Goal: Task Accomplishment & Management: Use online tool/utility

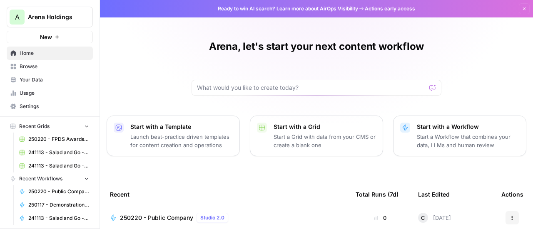
scroll to position [42, 0]
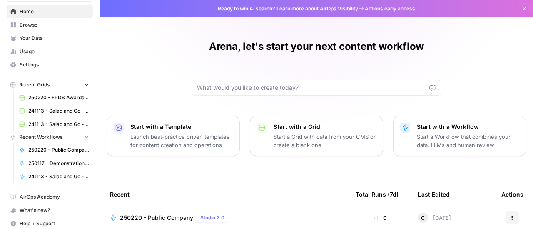
click at [84, 134] on icon "button" at bounding box center [87, 137] width 6 height 6
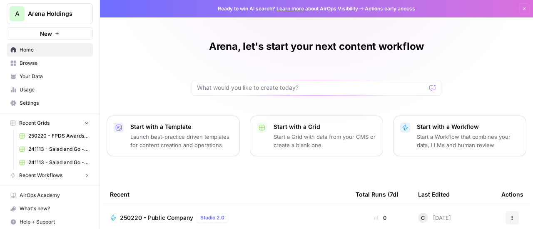
scroll to position [2, 0]
click at [43, 164] on span "241113 - Salad and Go - Comments analysis Grid (Test)" at bounding box center [58, 163] width 61 height 7
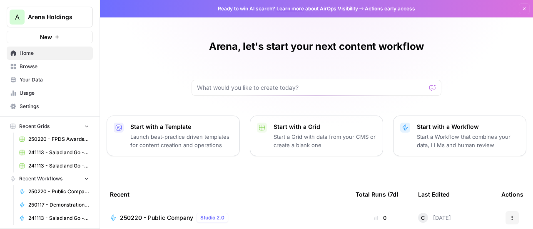
scroll to position [42, 0]
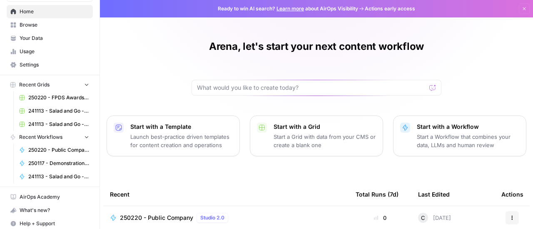
click at [42, 25] on span "Browse" at bounding box center [55, 24] width 70 height 7
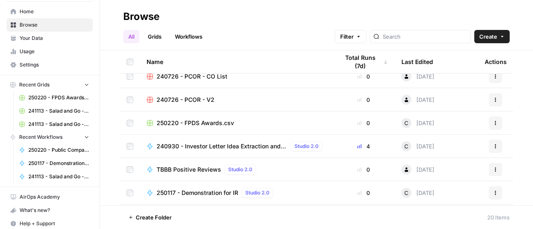
scroll to position [57, 0]
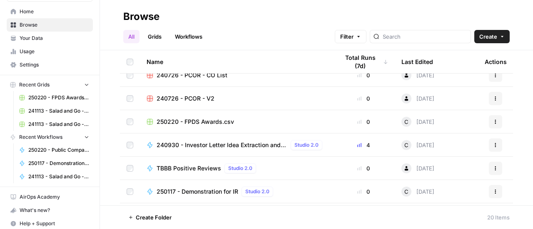
click at [169, 144] on span "240930 - Investor Letter Idea Extraction and Synthesis" at bounding box center [222, 145] width 131 height 8
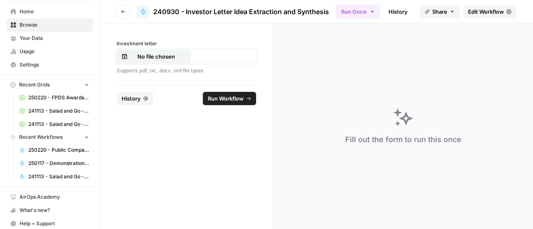
click at [166, 57] on p "No file chosen" at bounding box center [155, 56] width 53 height 8
click at [223, 100] on span "Run Workflow" at bounding box center [226, 98] width 36 height 8
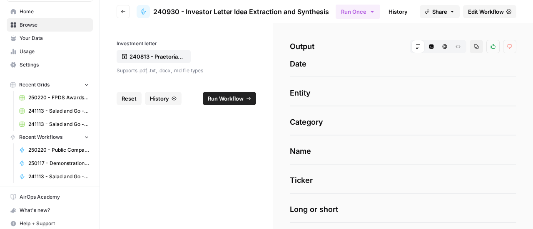
click at [332, 82] on div "Date Copy 1 2 3 [ "[DATE]" ] XXXXXXXXXXXXXXXXXXXXXXXXXXXXXXXXXXXXXXXXXXXXXXXXXX…" at bounding box center [403, 155] width 226 height 194
click at [319, 63] on span "Date" at bounding box center [403, 64] width 226 height 12
click at [294, 62] on span "Date" at bounding box center [403, 64] width 226 height 12
click at [455, 45] on icon "button" at bounding box center [457, 46] width 5 height 5
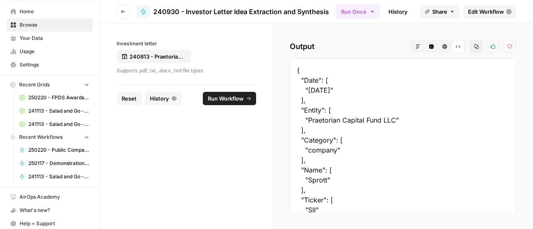
drag, startPoint x: 308, startPoint y: 91, endPoint x: 343, endPoint y: 90, distance: 35.0
click at [343, 90] on div "{ "Date": [ "[DATE]" ], "Entity": [ "Praetorian Capital Fund LLC" ], "Category"…" at bounding box center [403, 225] width 226 height 334
copy div "[DATE]"
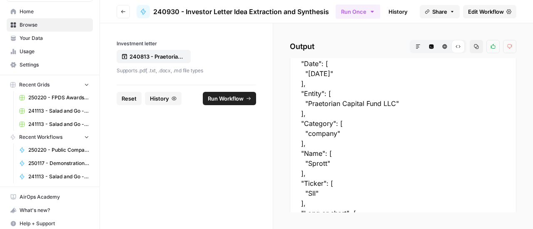
scroll to position [20, 0]
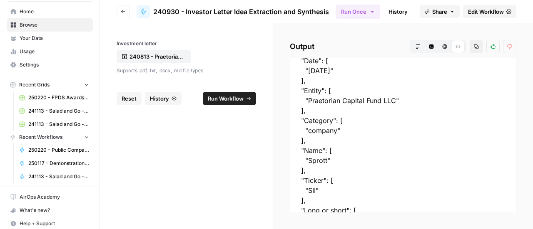
drag, startPoint x: 308, startPoint y: 130, endPoint x: 333, endPoint y: 131, distance: 24.6
click at [333, 131] on div "{ "Date": [ "[DATE]" ], "Entity": [ "Praetorian Capital Fund LLC" ], "Category"…" at bounding box center [403, 206] width 226 height 334
copy div "company"
drag, startPoint x: 308, startPoint y: 162, endPoint x: 327, endPoint y: 162, distance: 18.7
click at [327, 162] on div "{ "Date": [ "[DATE]" ], "Entity": [ "Praetorian Capital Fund LLC" ], "Category"…" at bounding box center [403, 206] width 226 height 334
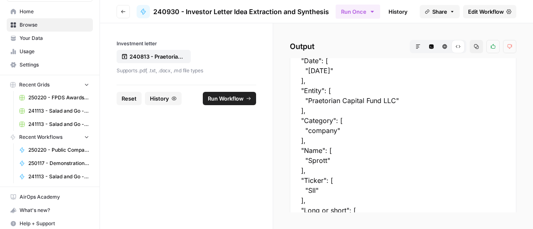
copy div "Sprott"
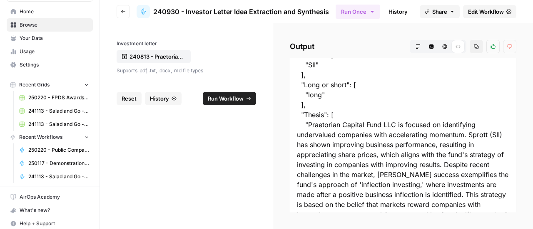
scroll to position [189, 0]
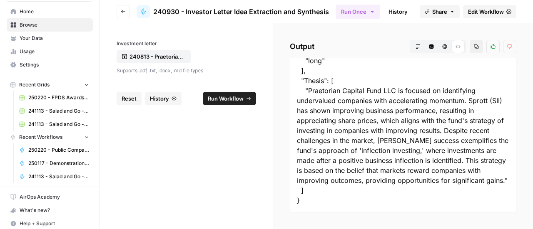
drag, startPoint x: 308, startPoint y: 126, endPoint x: 316, endPoint y: 182, distance: 56.7
click at [316, 182] on div "{ "Date": [ "[DATE]" ], "Entity": [ "Praetorian Capital Fund LLC" ], "Category"…" at bounding box center [403, 46] width 226 height 334
copy div "Praetorian Capital Fund LLC is focused on identifying undervalued companies wit…"
